Goal: Transaction & Acquisition: Obtain resource

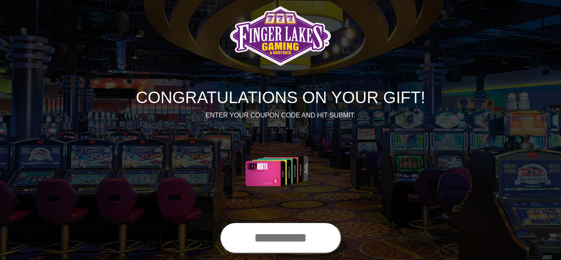
scroll to position [16, 0]
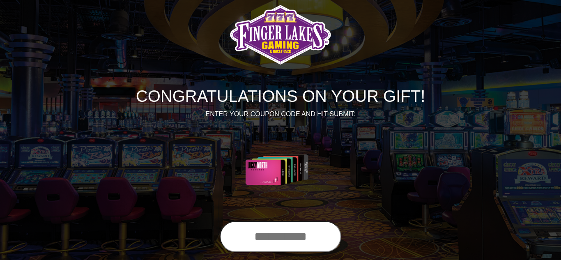
click at [279, 245] on input "text" at bounding box center [280, 236] width 121 height 31
type input "**********"
click at [433, 213] on div "CONGRATULATIONS ON YOUR GIFT! ENTER YOUR COUPON CODE AND HIT SUBMIT:" at bounding box center [280, 107] width 468 height 227
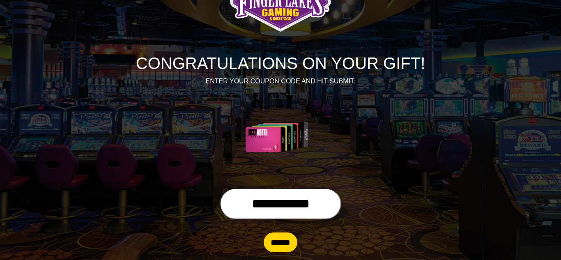
scroll to position [61, 0]
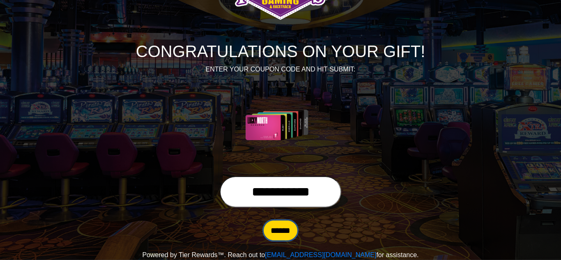
click at [289, 230] on input "******" at bounding box center [281, 230] width 34 height 20
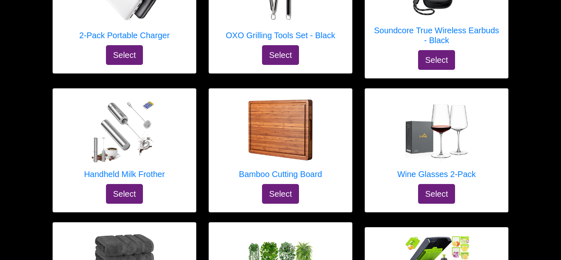
scroll to position [4204, 0]
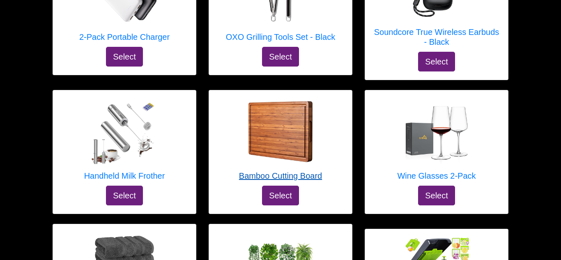
click at [316, 171] on h5 "Bamboo Cutting Board" at bounding box center [280, 176] width 83 height 10
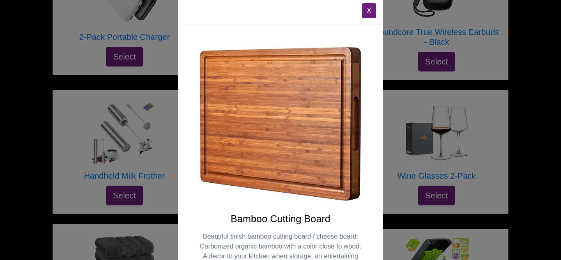
scroll to position [0, 0]
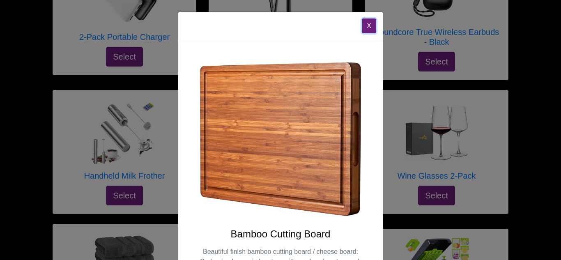
click at [369, 25] on button "X" at bounding box center [369, 25] width 14 height 15
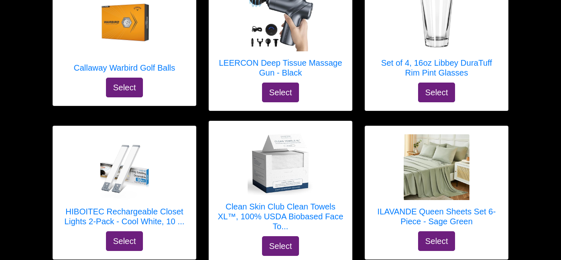
scroll to position [3876, 0]
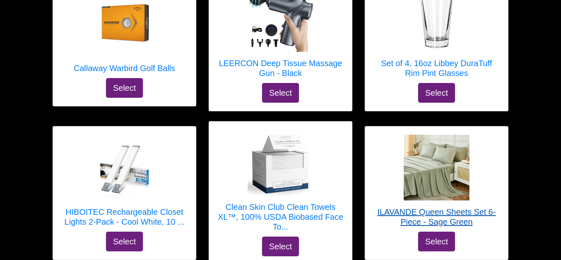
click at [461, 207] on h5 "ILAVANDE Queen Sheets Set 6-Piece - Sage Green" at bounding box center [436, 217] width 126 height 20
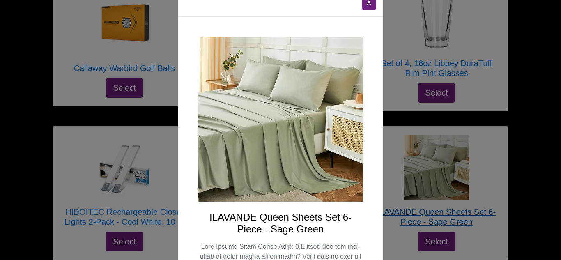
scroll to position [0, 0]
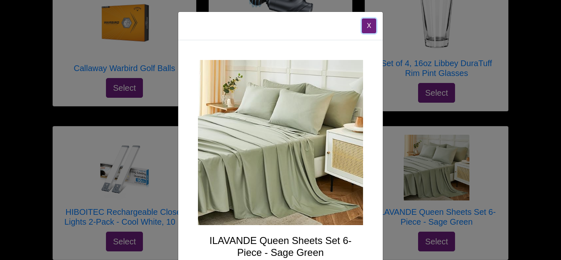
click at [370, 29] on button "X" at bounding box center [369, 25] width 14 height 15
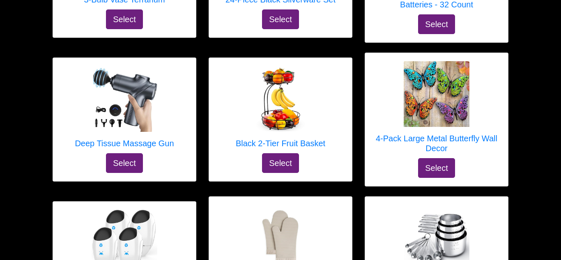
scroll to position [1101, 0]
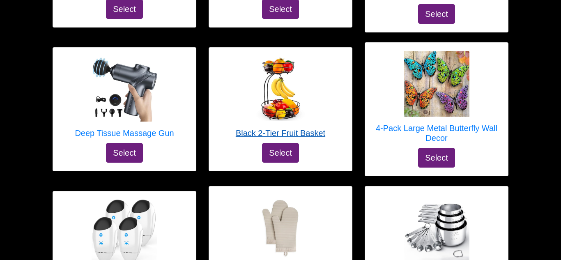
click at [284, 134] on h5 "Black 2-Tier Fruit Basket" at bounding box center [280, 133] width 89 height 10
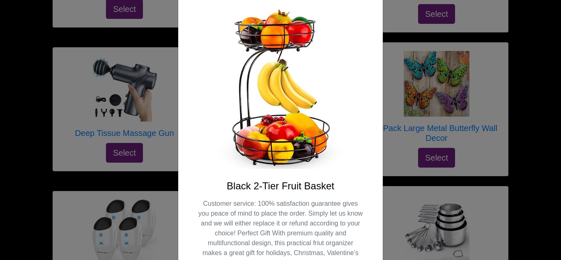
scroll to position [0, 0]
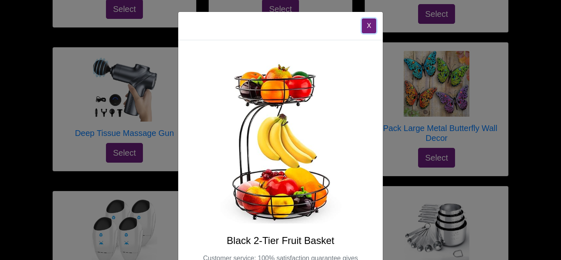
click at [368, 27] on button "X" at bounding box center [369, 25] width 14 height 15
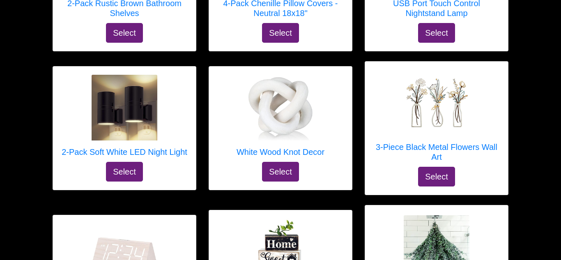
scroll to position [2398, 0]
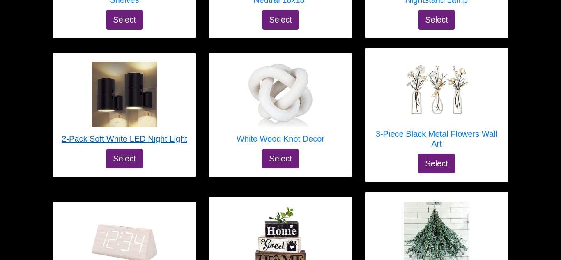
click at [147, 134] on h5 "2-Pack Soft White LED Night Light" at bounding box center [125, 139] width 126 height 10
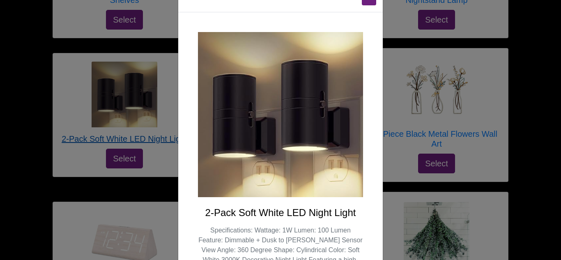
scroll to position [5, 0]
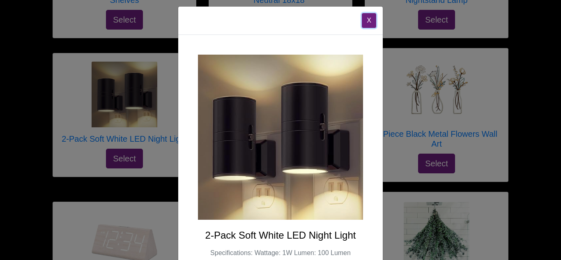
click at [367, 24] on button "X" at bounding box center [369, 20] width 14 height 15
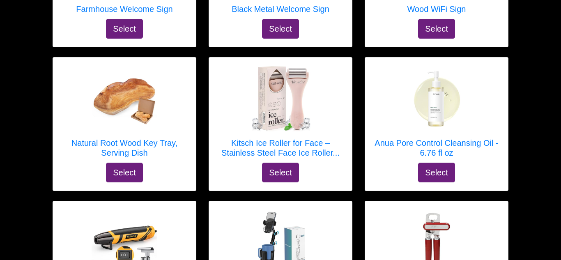
scroll to position [3236, 0]
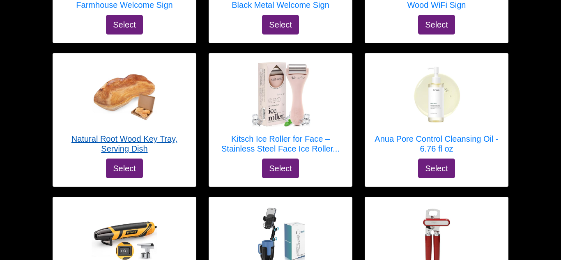
click at [138, 137] on h5 "Natural Root Wood Key Tray, Serving Dish" at bounding box center [124, 144] width 126 height 20
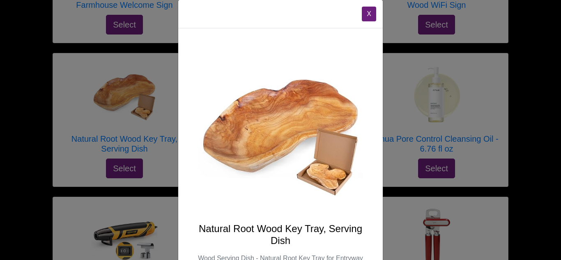
scroll to position [0, 0]
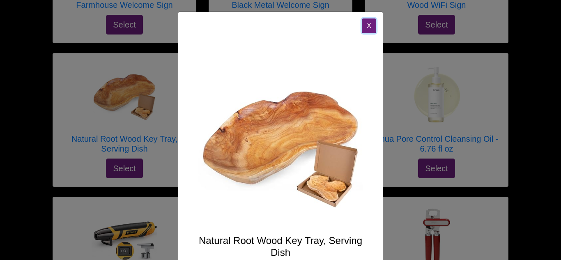
click at [367, 28] on button "X" at bounding box center [369, 25] width 14 height 15
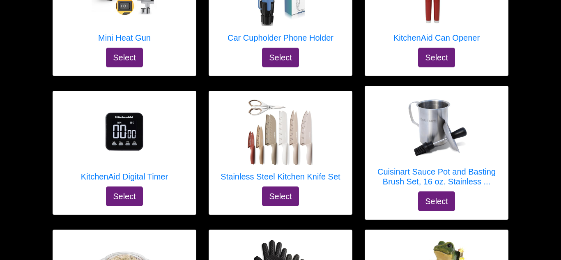
scroll to position [3482, 0]
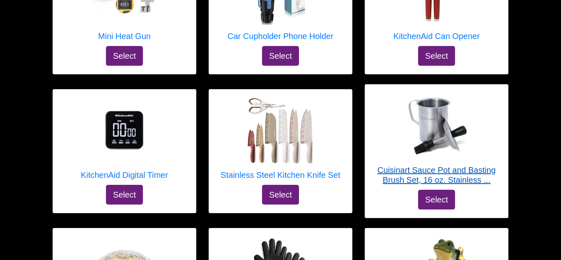
click at [472, 165] on h5 "Cuisinart Sauce Pot and Basting Brush Set, 16 oz. Stainless ..." at bounding box center [436, 175] width 126 height 20
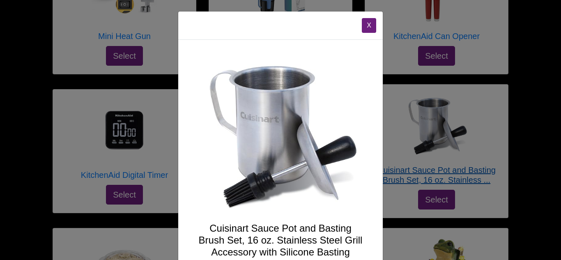
scroll to position [0, 0]
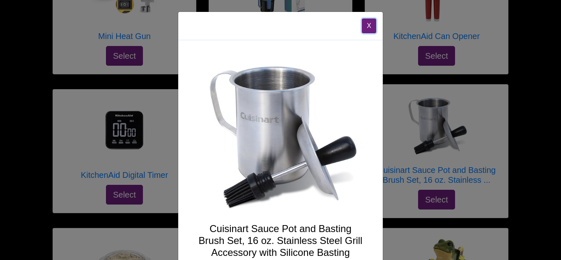
click at [366, 28] on button "X" at bounding box center [369, 25] width 14 height 15
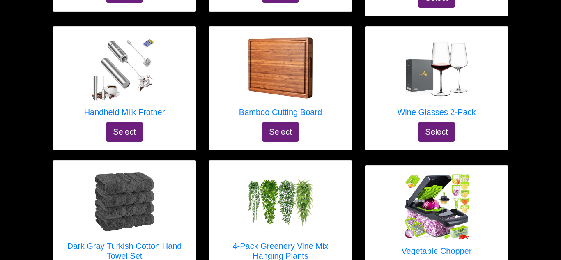
scroll to position [4270, 0]
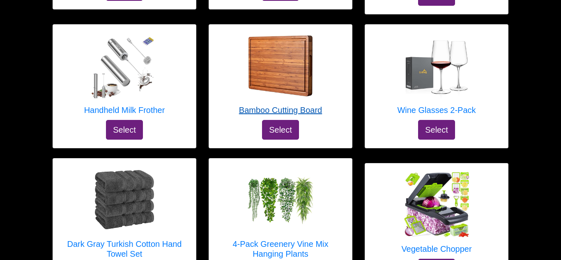
click at [315, 105] on h5 "Bamboo Cutting Board" at bounding box center [280, 110] width 83 height 10
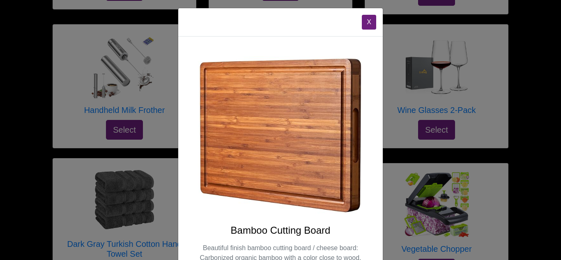
scroll to position [0, 0]
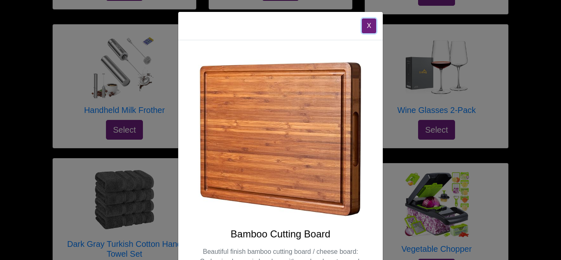
click at [372, 28] on button "X" at bounding box center [369, 25] width 14 height 15
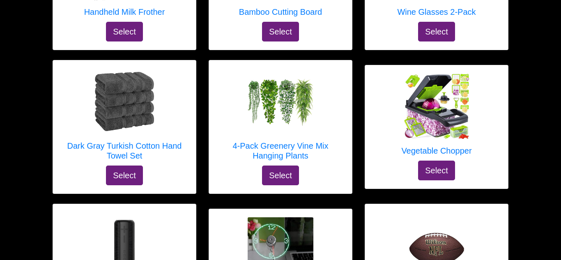
scroll to position [4369, 0]
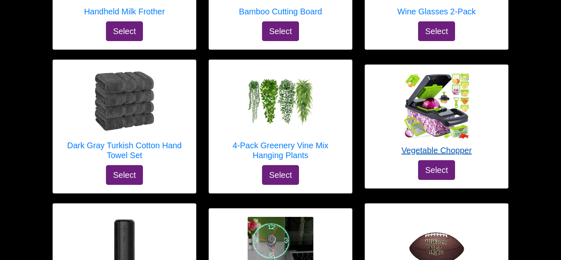
click at [422, 145] on h5 "Vegetable Chopper" at bounding box center [436, 150] width 70 height 10
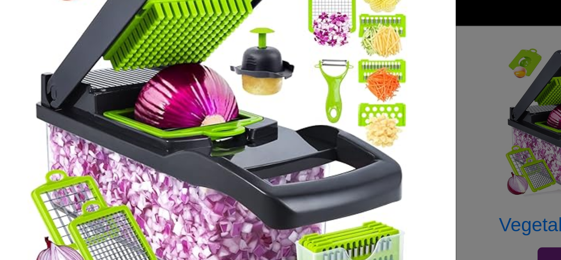
scroll to position [0, 0]
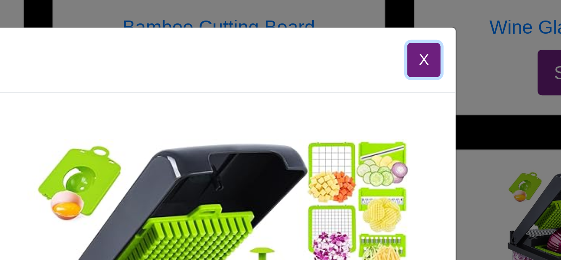
click at [370, 26] on button "X" at bounding box center [369, 25] width 14 height 15
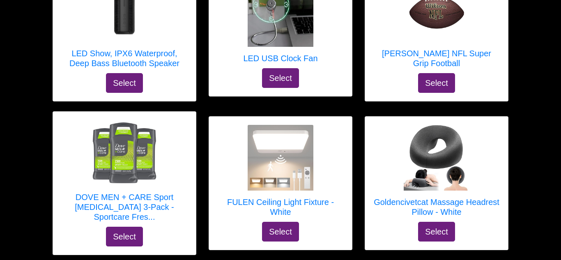
scroll to position [4618, 0]
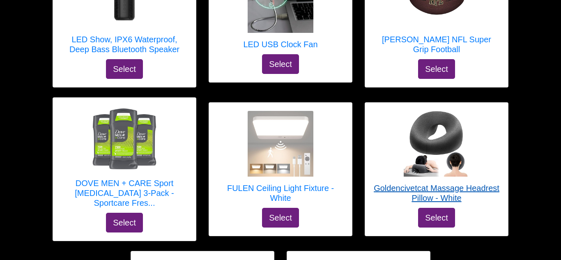
click at [459, 183] on h5 "Goldencivetcat Massage Headrest Pillow - White" at bounding box center [436, 193] width 126 height 20
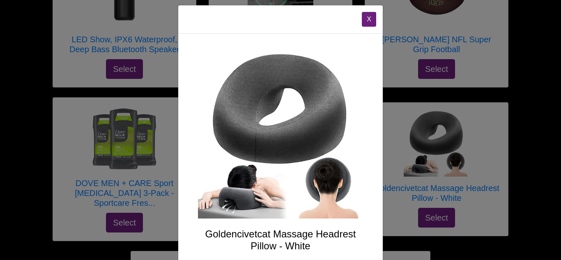
scroll to position [0, 0]
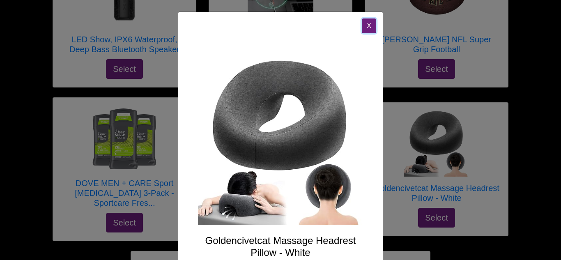
click at [365, 29] on button "X" at bounding box center [369, 25] width 14 height 15
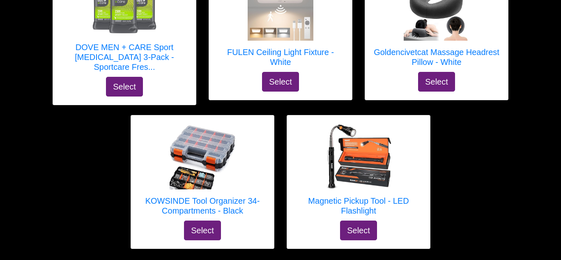
scroll to position [4763, 0]
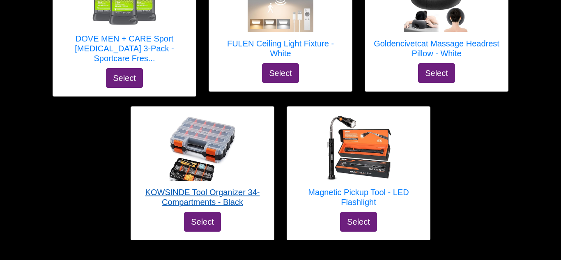
click at [225, 187] on h5 "KOWSINDE Tool Organizer 34-Compartments - Black" at bounding box center [202, 197] width 126 height 20
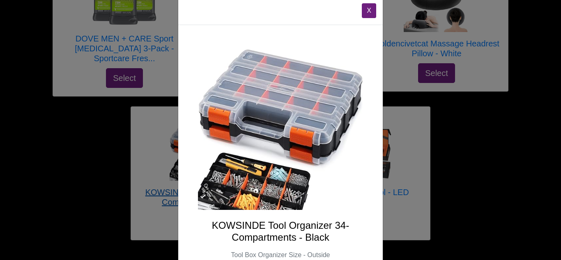
scroll to position [14, 0]
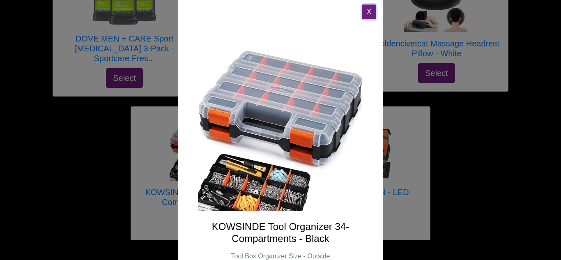
click at [369, 16] on button "X" at bounding box center [369, 12] width 14 height 15
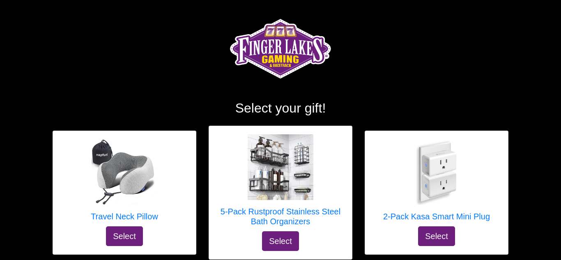
scroll to position [0, 0]
